Goal: Task Accomplishment & Management: Use online tool/utility

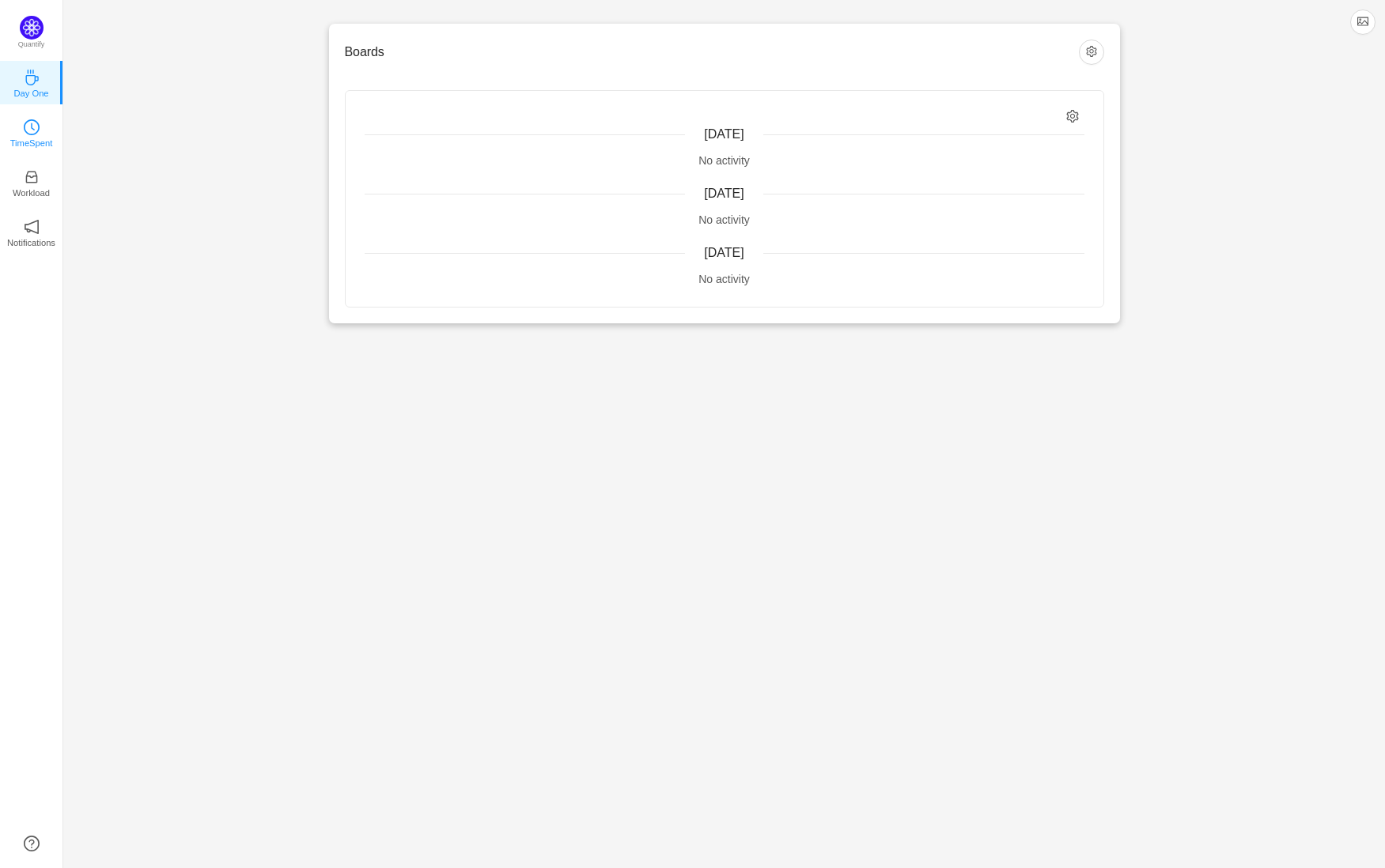
click at [24, 140] on p "TimeSpent" at bounding box center [31, 143] width 42 height 14
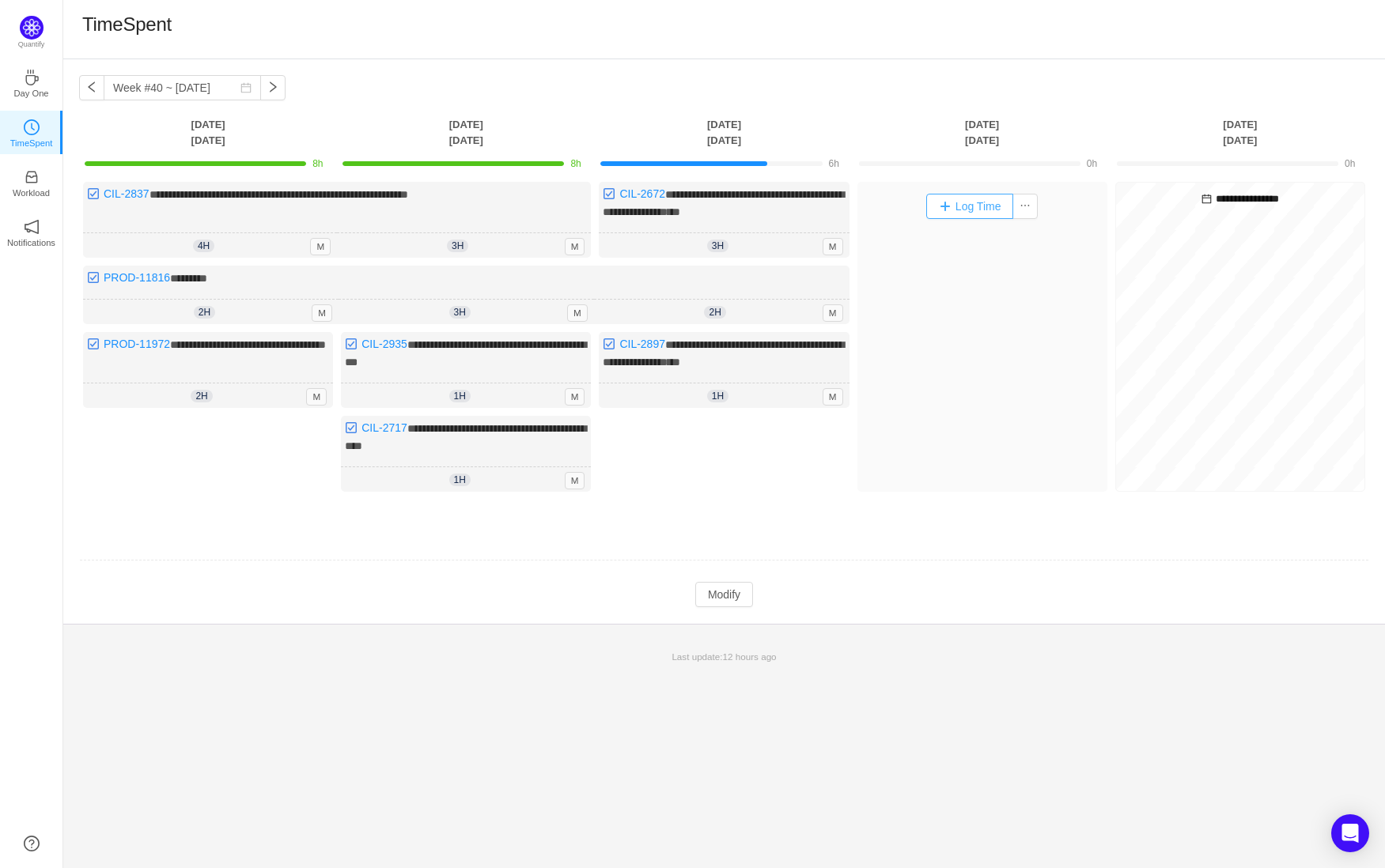
click at [993, 210] on button "Log Time" at bounding box center [970, 206] width 88 height 25
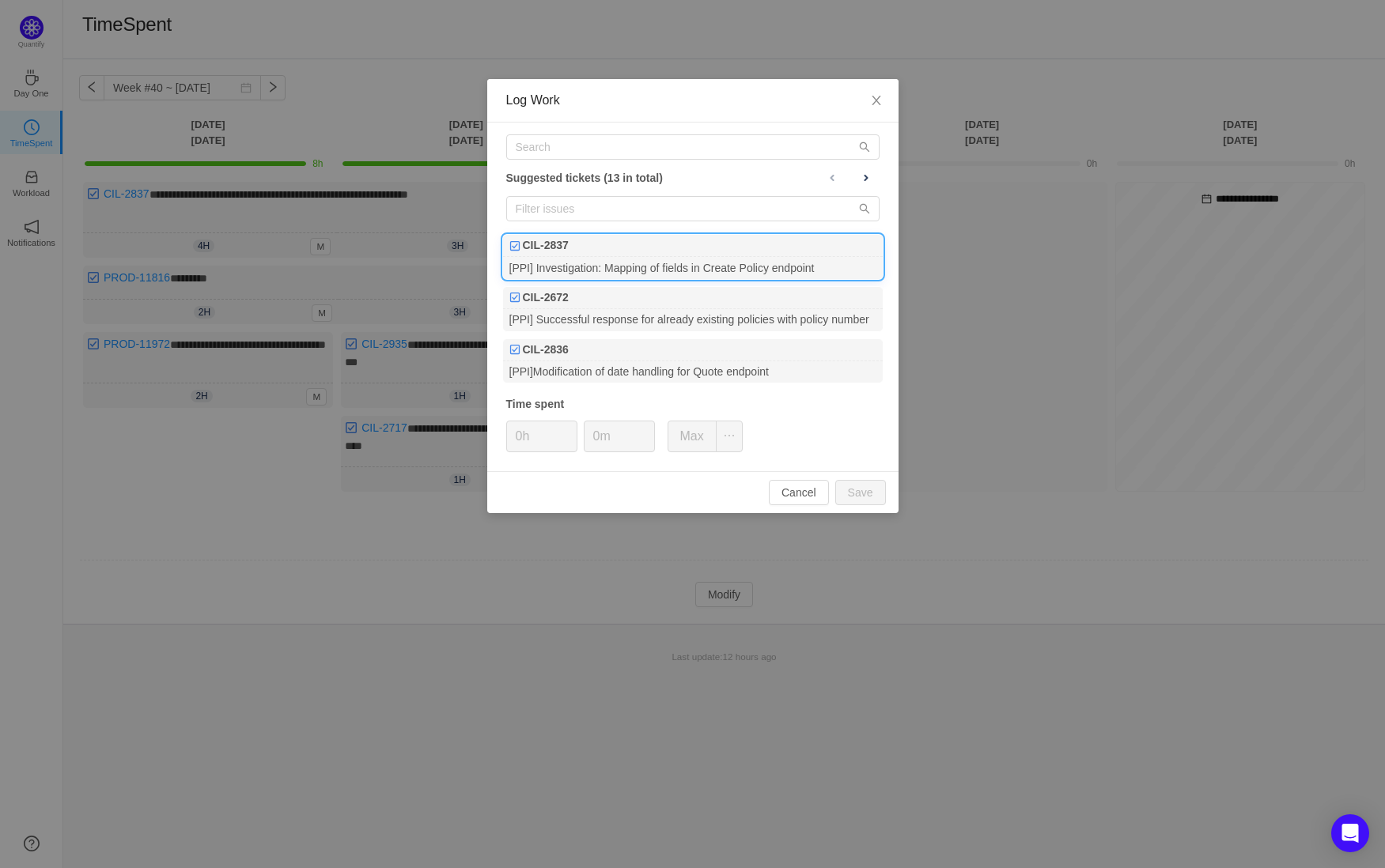
click at [627, 253] on div "CIL-2837" at bounding box center [692, 246] width 380 height 22
click at [525, 426] on input "0h" at bounding box center [542, 436] width 70 height 30
click at [870, 488] on button "Save" at bounding box center [860, 493] width 51 height 25
type input "0h"
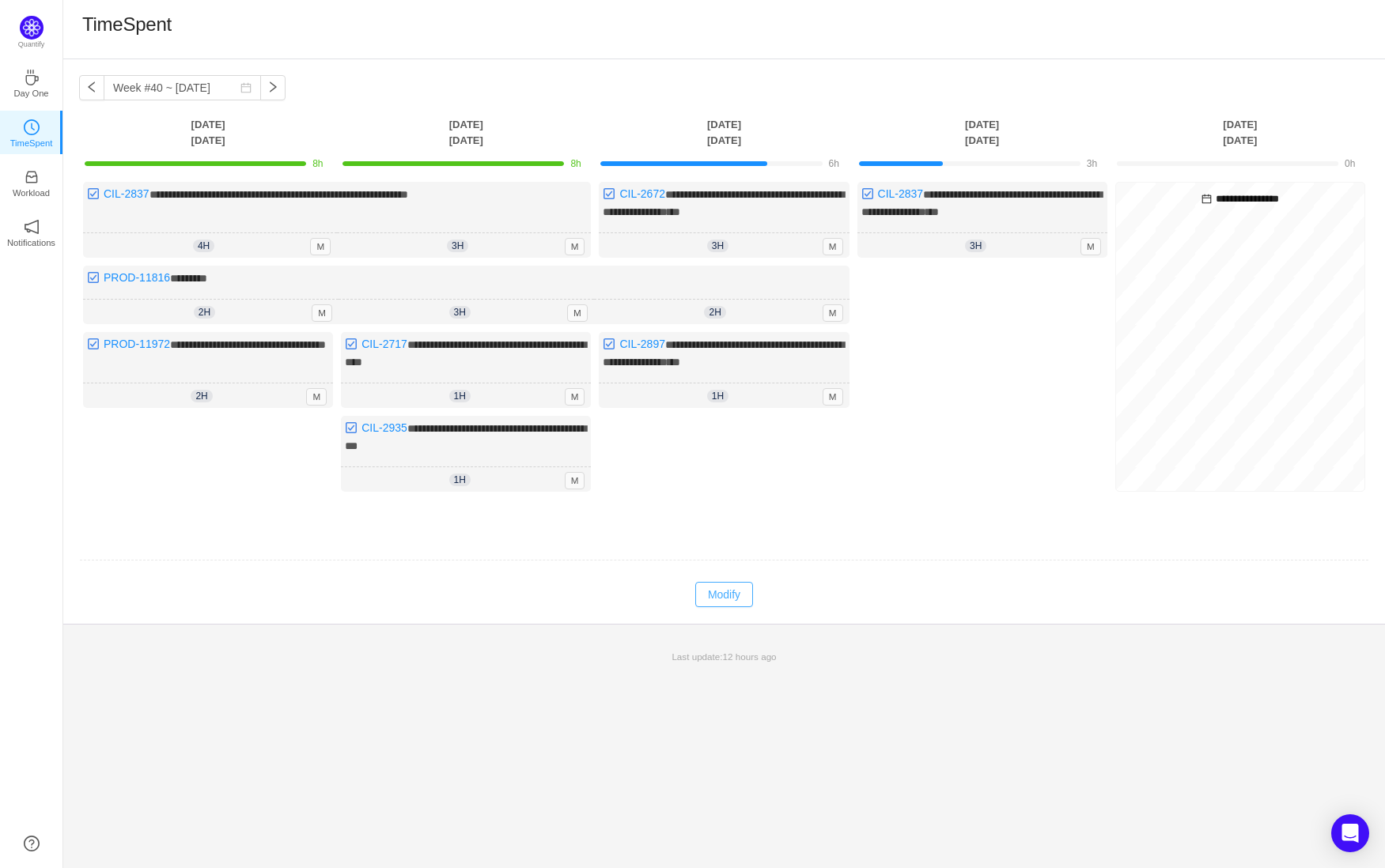
click at [720, 585] on button "Modify" at bounding box center [724, 594] width 57 height 25
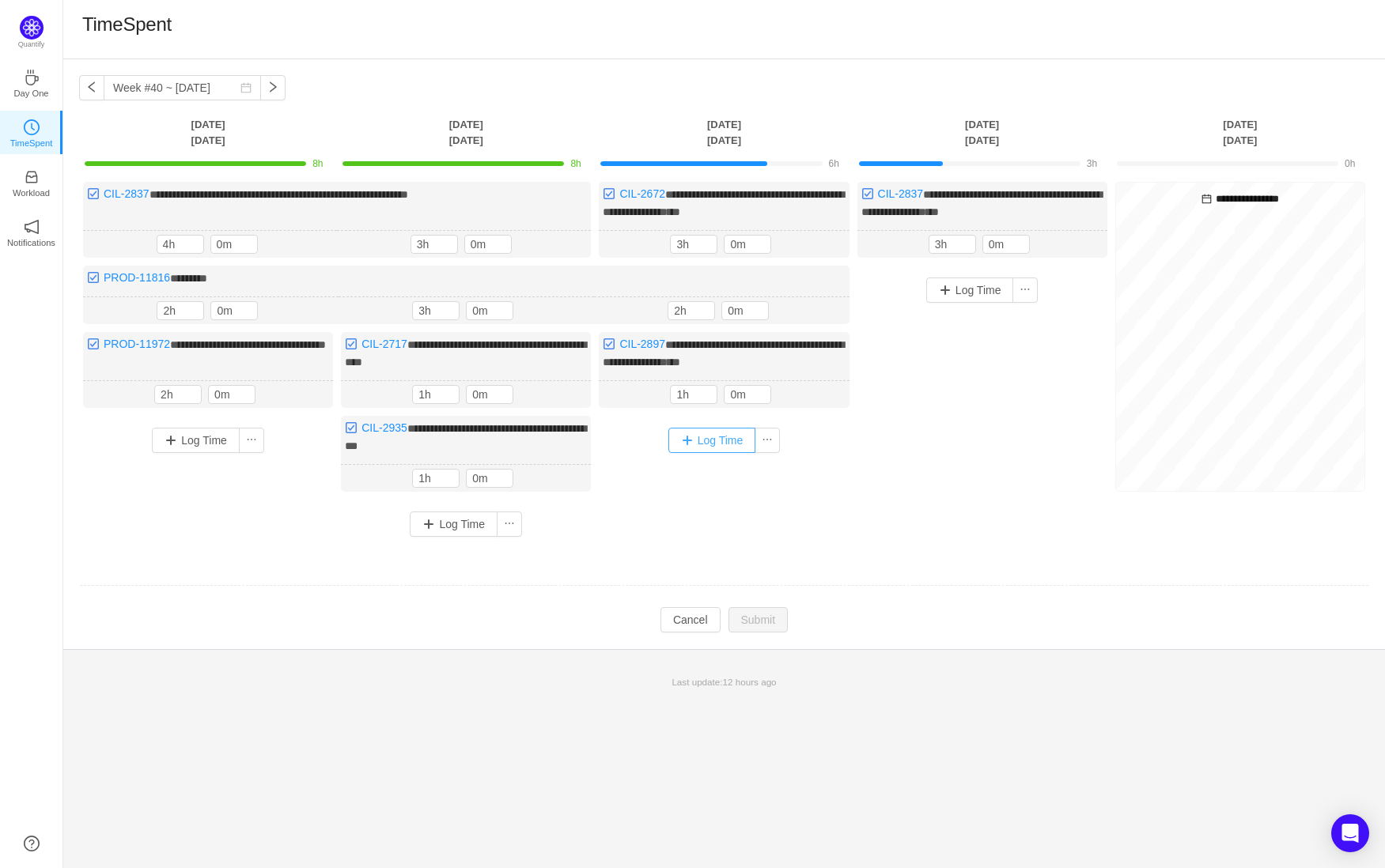
click at [724, 437] on button "Log Time" at bounding box center [712, 440] width 88 height 25
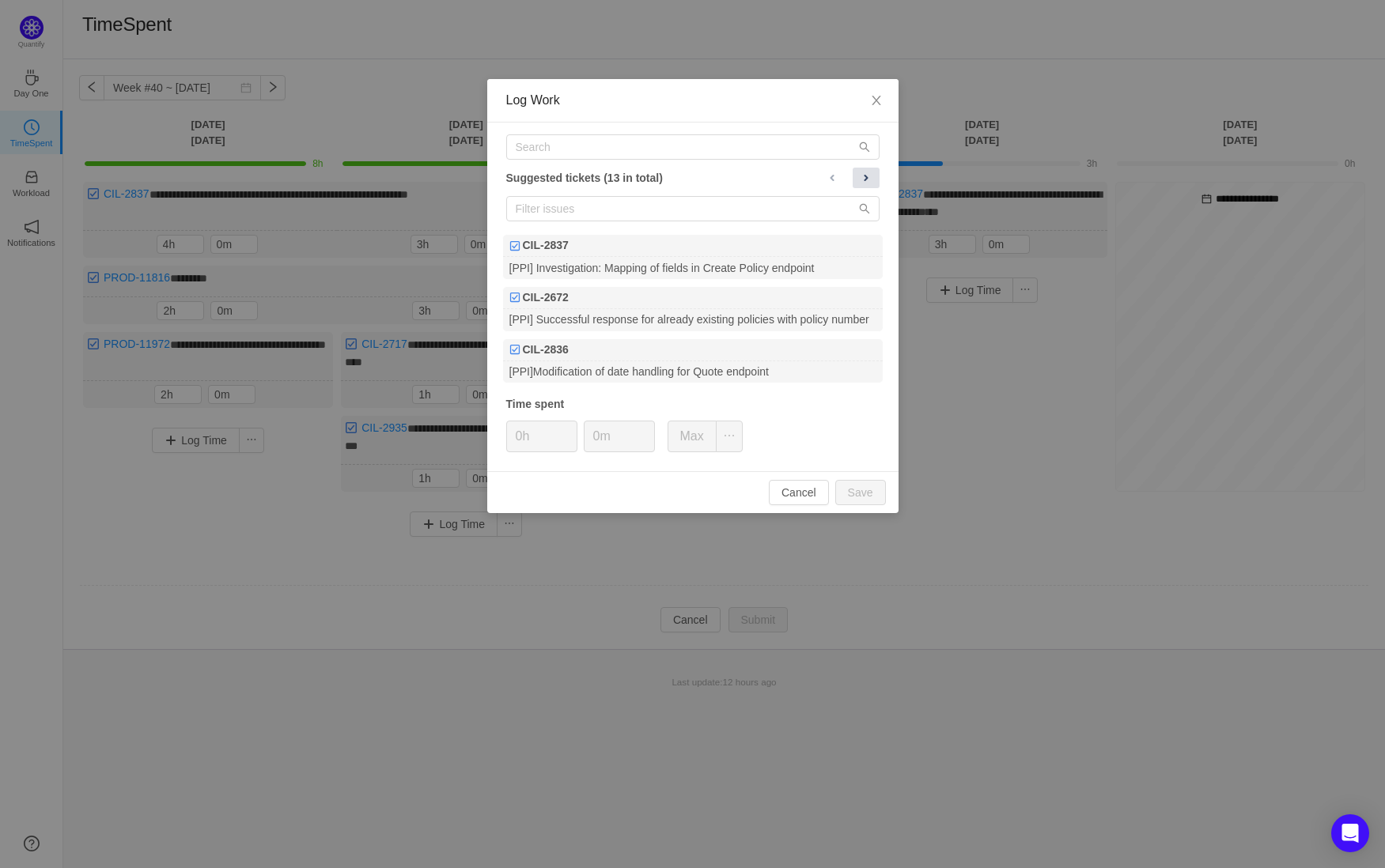
click at [867, 172] on span at bounding box center [866, 178] width 12 height 12
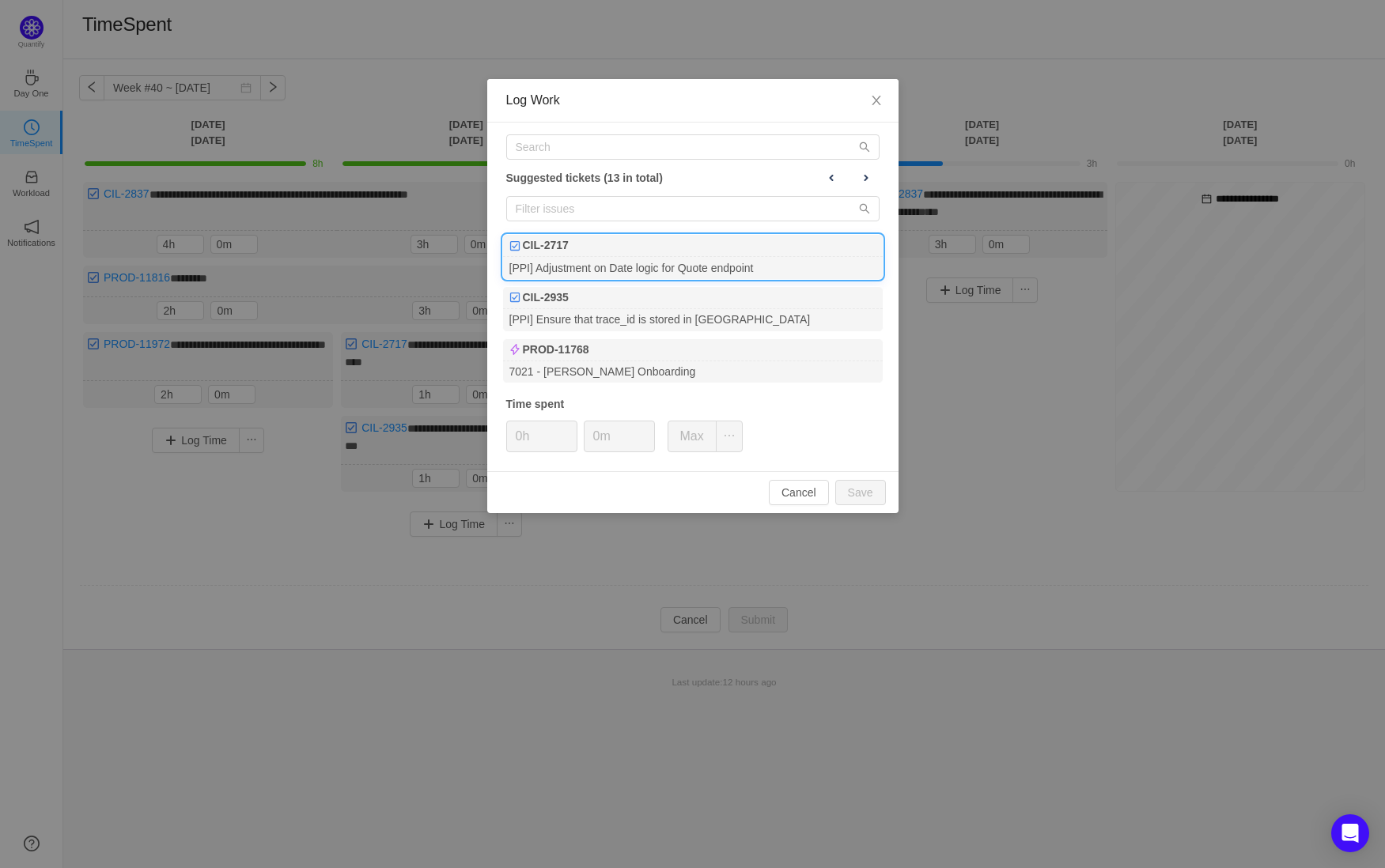
click at [778, 265] on div "[PPI] Adjustment on Date logic for Quote endpoint" at bounding box center [692, 267] width 380 height 22
click at [526, 434] on input "0h" at bounding box center [542, 436] width 70 height 30
click at [876, 486] on button "Save" at bounding box center [860, 493] width 51 height 25
type input "0h"
